Goal: Information Seeking & Learning: Learn about a topic

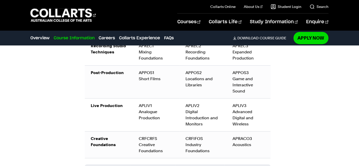
scroll to position [604, 0]
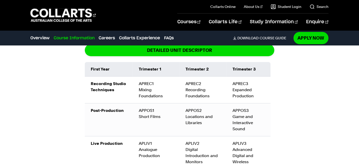
click at [140, 83] on td "APREC1 Mixing Foundations" at bounding box center [156, 89] width 47 height 27
drag, startPoint x: 140, startPoint y: 83, endPoint x: 161, endPoint y: 95, distance: 25.0
click at [161, 95] on td "APREC1 Mixing Foundations" at bounding box center [156, 89] width 47 height 27
copy td "APREC1 Mixing Foundations"
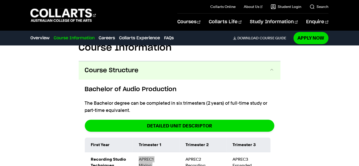
scroll to position [566, 0]
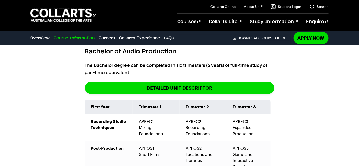
click at [196, 123] on td "APREC2 Recording Foundations" at bounding box center [203, 127] width 47 height 27
click at [195, 127] on td "APREC2 Recording Foundations" at bounding box center [203, 127] width 47 height 27
click at [194, 127] on td "APREC2 Recording Foundations" at bounding box center [203, 127] width 47 height 27
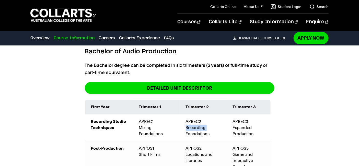
click at [194, 127] on td "APREC2 Recording Foundations" at bounding box center [203, 127] width 47 height 27
click at [192, 123] on td "APREC2 Recording Foundations" at bounding box center [203, 127] width 47 height 27
click at [192, 121] on td "APREC2 Recording Foundations" at bounding box center [203, 127] width 47 height 27
click at [194, 120] on td "APREC2 Recording Foundations" at bounding box center [203, 127] width 47 height 27
click at [195, 120] on td "APREC2 Recording Foundations" at bounding box center [203, 127] width 47 height 27
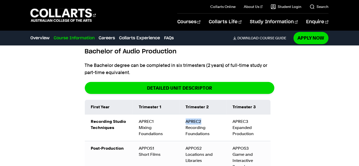
click at [195, 120] on td "APREC2 Recording Foundations" at bounding box center [203, 127] width 47 height 27
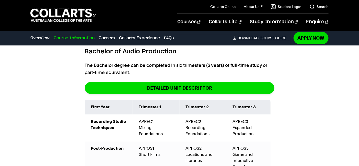
click at [196, 124] on td "APREC2 Recording Foundations" at bounding box center [203, 127] width 47 height 27
click at [197, 128] on td "APREC2 Recording Foundations" at bounding box center [203, 127] width 47 height 27
click at [217, 134] on td "APREC2 Recording Foundations" at bounding box center [203, 127] width 47 height 27
drag, startPoint x: 214, startPoint y: 134, endPoint x: 185, endPoint y: 122, distance: 31.3
click at [185, 122] on td "APREC2 Recording Foundations" at bounding box center [203, 127] width 47 height 27
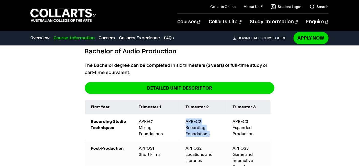
copy td "APREC2 Recording Foundations"
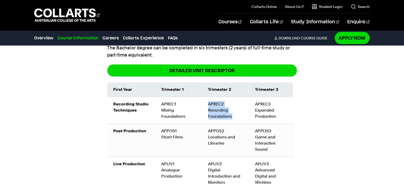
scroll to position [594, 0]
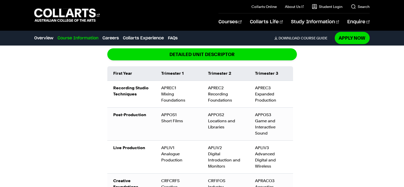
click at [259, 93] on td "APREC3 Expanded Production" at bounding box center [271, 94] width 44 height 27
click at [252, 81] on td "APREC3 Expanded Production" at bounding box center [271, 94] width 44 height 27
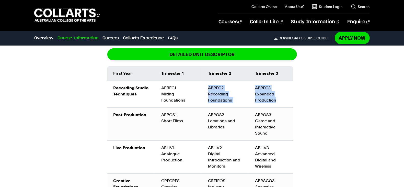
drag, startPoint x: 248, startPoint y: 80, endPoint x: 276, endPoint y: 98, distance: 33.1
click at [276, 98] on tr "Recording Studio Techniques APREC1 Mixing Foundations APREC2 Recording Foundati…" at bounding box center [200, 94] width 186 height 27
click at [280, 95] on td "APREC3 Expanded Production" at bounding box center [271, 94] width 44 height 27
drag, startPoint x: 278, startPoint y: 95, endPoint x: 252, endPoint y: 81, distance: 30.0
click at [252, 81] on td "APREC3 Expanded Production" at bounding box center [271, 94] width 44 height 27
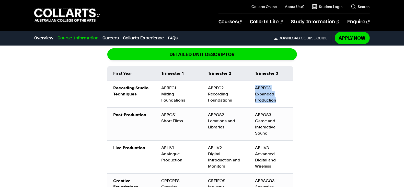
copy td "APREC3 Expanded Production"
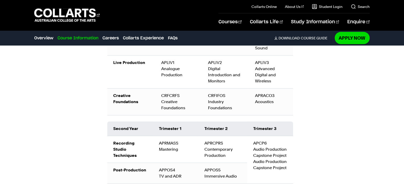
scroll to position [722, 0]
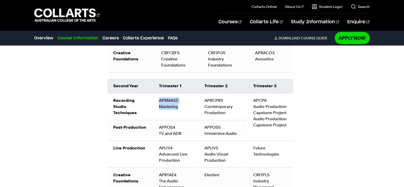
drag, startPoint x: 156, startPoint y: 90, endPoint x: 187, endPoint y: 100, distance: 31.8
click at [187, 100] on td "APRMASS Mastering" at bounding box center [176, 106] width 46 height 27
copy td "APRMASS Mastering"
drag, startPoint x: 205, startPoint y: 88, endPoint x: 229, endPoint y: 109, distance: 32.1
click at [229, 109] on td "APRCPRS Contemporary Production" at bounding box center [222, 106] width 49 height 27
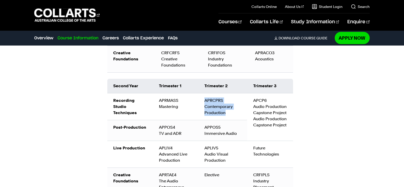
copy td "APRCPRS Contemporary Production"
click at [252, 94] on td "APCP6 Audio Production Capstone Project Audio Production Capstone Project" at bounding box center [270, 117] width 46 height 48
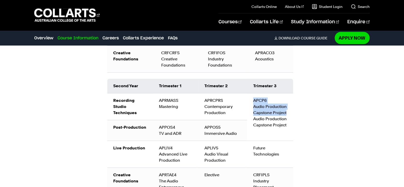
drag, startPoint x: 249, startPoint y: 93, endPoint x: 287, endPoint y: 103, distance: 39.2
click at [287, 103] on td "APCP6 Audio Production Capstone Project Audio Production Capstone Project" at bounding box center [270, 117] width 46 height 48
copy td "APCP6 Audio Production Capstone Project"
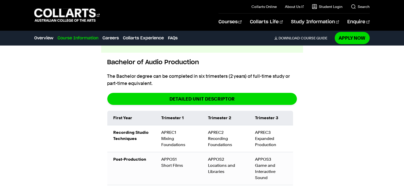
scroll to position [551, 0]
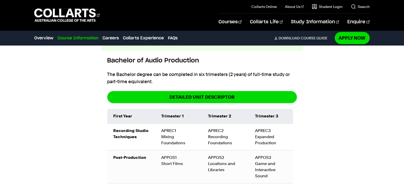
click at [176, 127] on td "APREC1 Mixing Foundations" at bounding box center [178, 136] width 47 height 27
click at [169, 125] on td "APREC1 Mixing Foundations" at bounding box center [178, 136] width 47 height 27
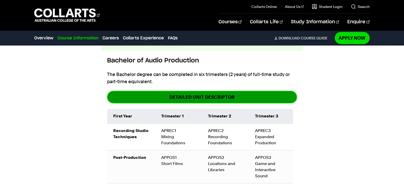
click at [184, 93] on link "DETAILED UNIT DESCRIPTOR" at bounding box center [202, 97] width 190 height 12
